Goal: Information Seeking & Learning: Learn about a topic

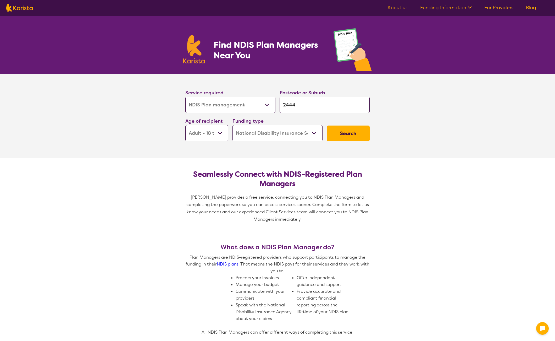
select select "NDIS Plan management"
select select "AD"
select select "NDIS"
select select "NDIS Plan management"
select select "AD"
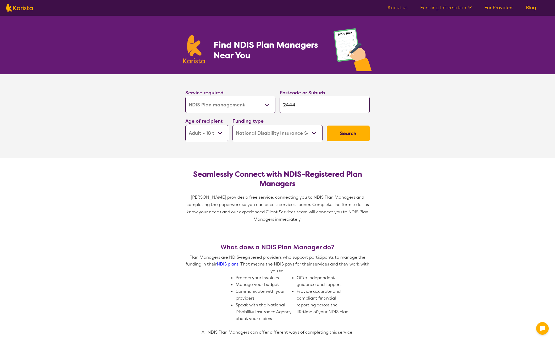
select select "NDIS"
click at [344, 132] on button "Search" at bounding box center [348, 133] width 43 height 16
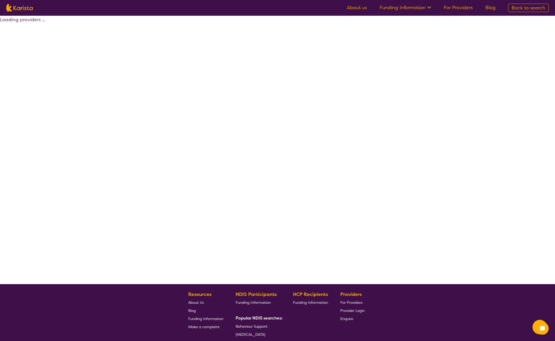
select select "by_score"
